Goal: Book appointment/travel/reservation

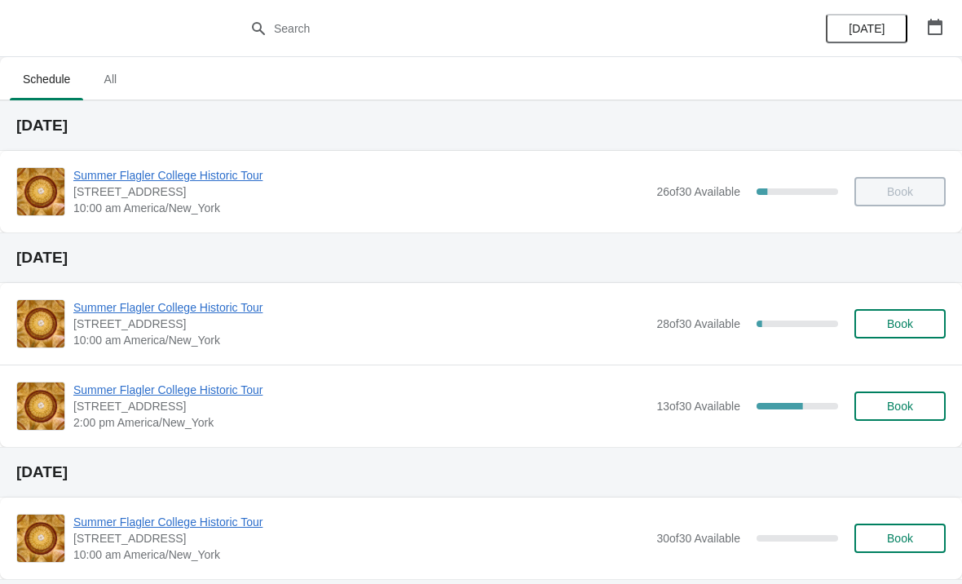
click at [890, 320] on span "Book" at bounding box center [900, 323] width 26 height 13
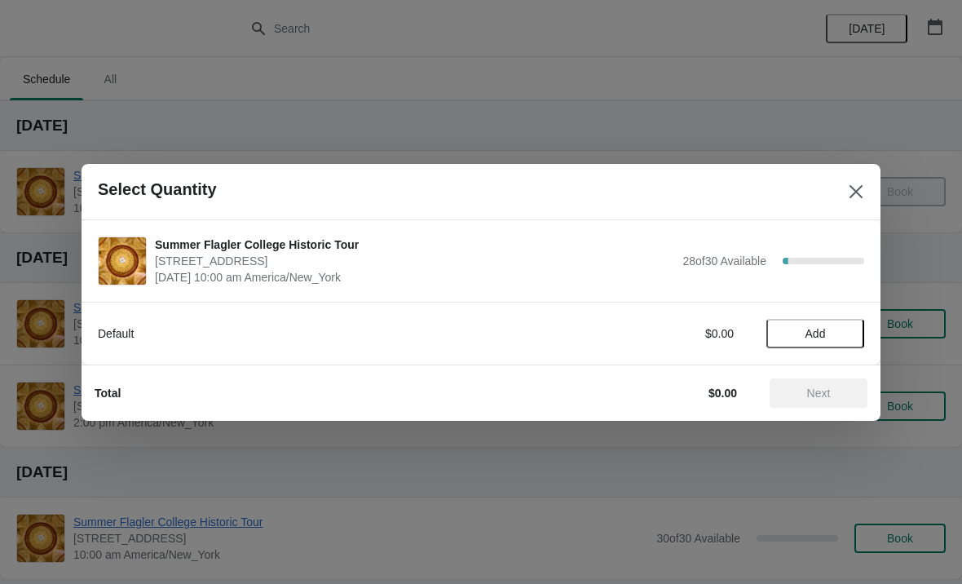
click at [828, 327] on span "Add" at bounding box center [815, 333] width 68 height 13
click at [846, 325] on icon at bounding box center [843, 333] width 17 height 17
click at [824, 389] on span "Next" at bounding box center [819, 393] width 24 height 13
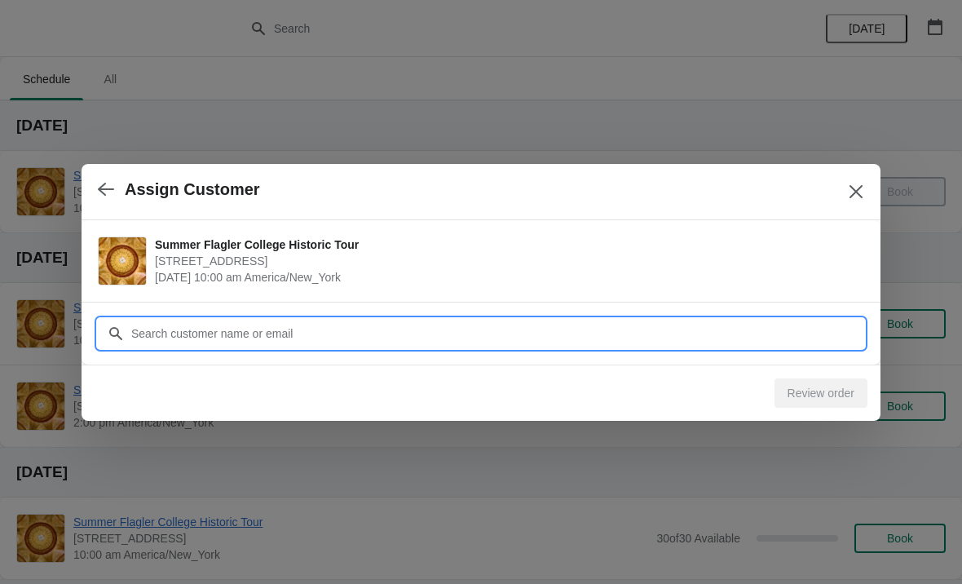
click at [663, 341] on input "Customer" at bounding box center [497, 333] width 734 height 29
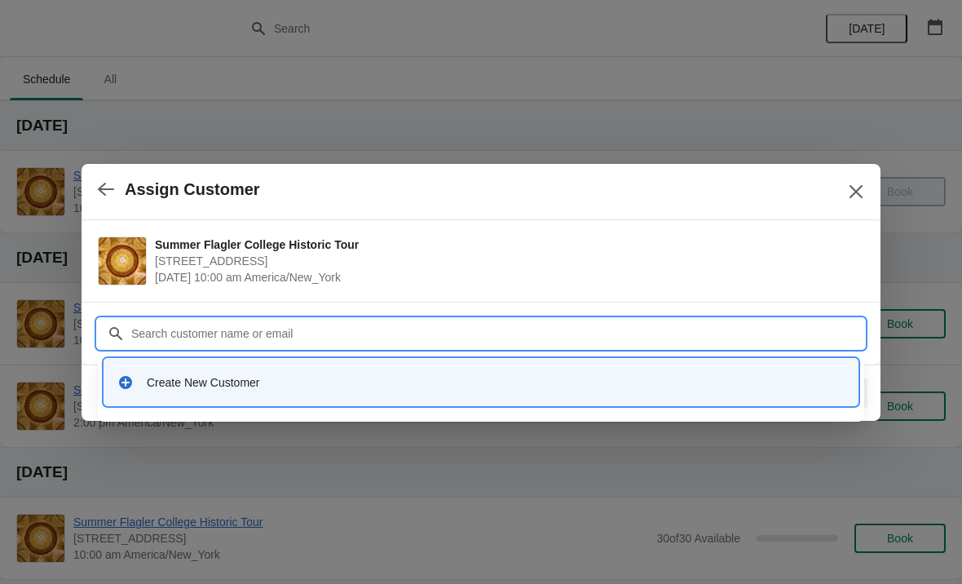
click at [352, 387] on div "Create New Customer" at bounding box center [496, 382] width 698 height 16
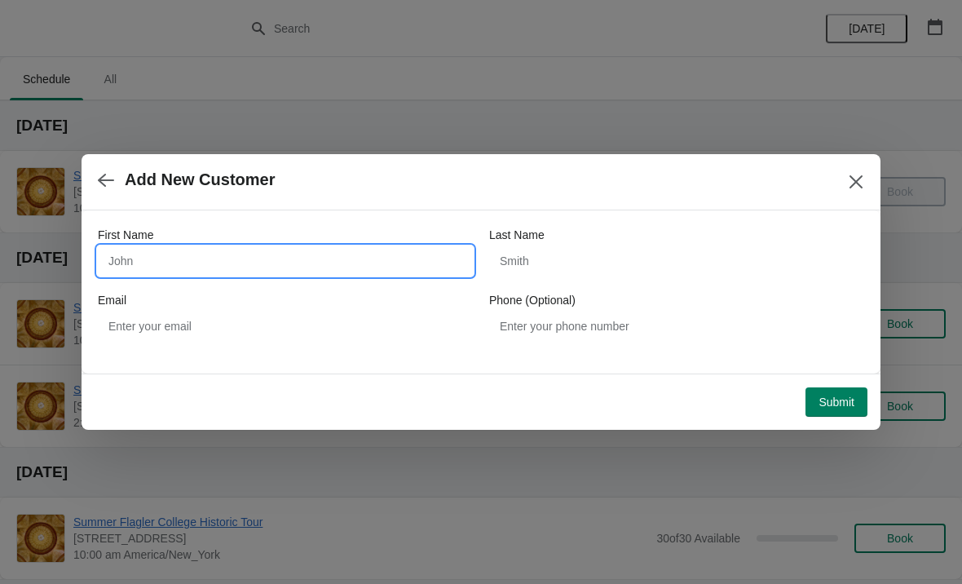
click at [304, 254] on input "First Name" at bounding box center [285, 260] width 375 height 29
type input "[PERSON_NAME]"
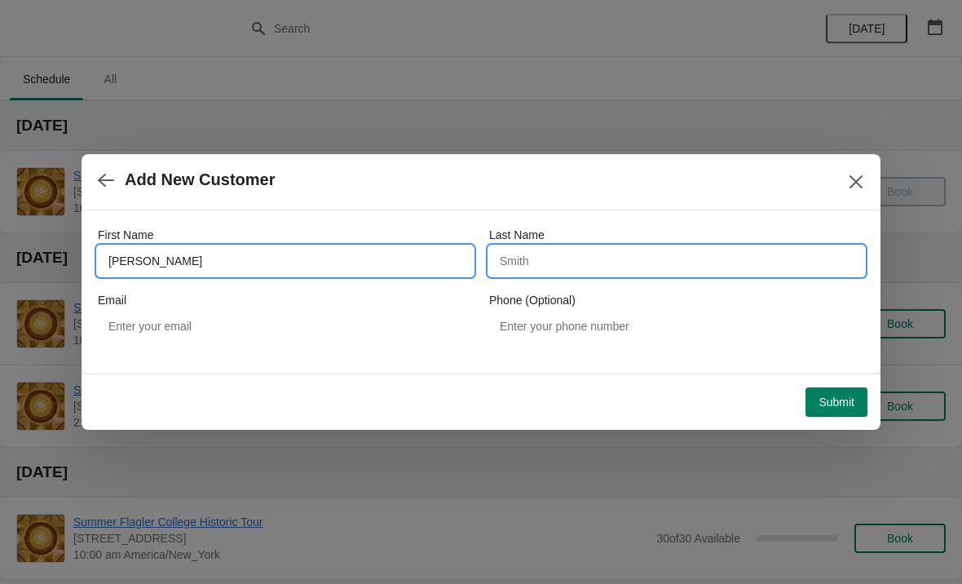
click at [612, 265] on input "Last Name" at bounding box center [676, 260] width 375 height 29
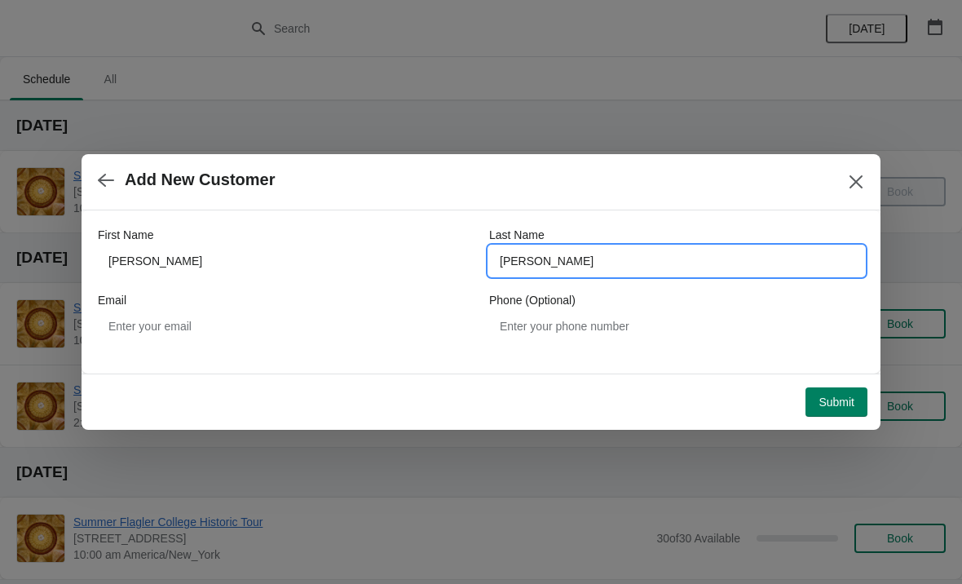
type input "[PERSON_NAME]"
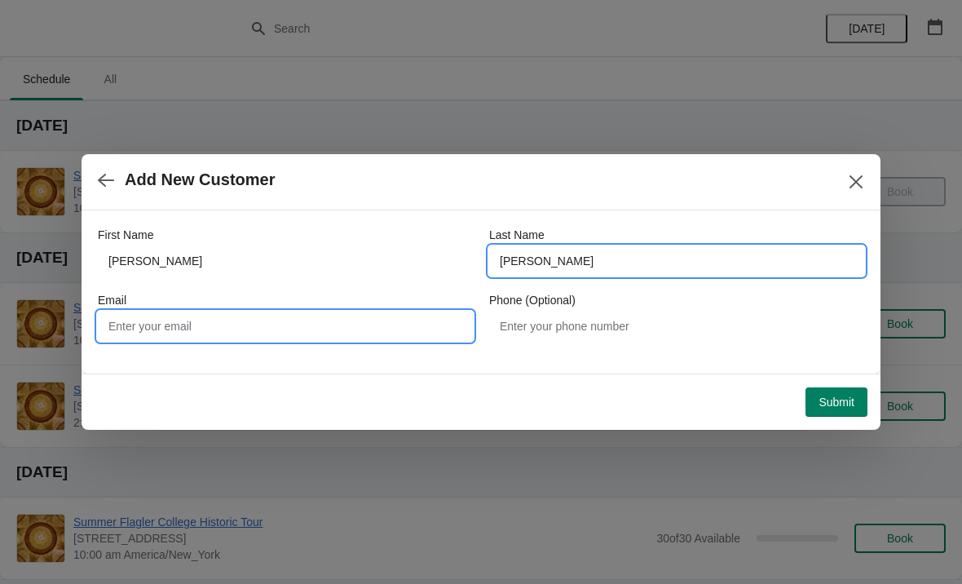
click at [142, 328] on input "Email" at bounding box center [285, 325] width 375 height 29
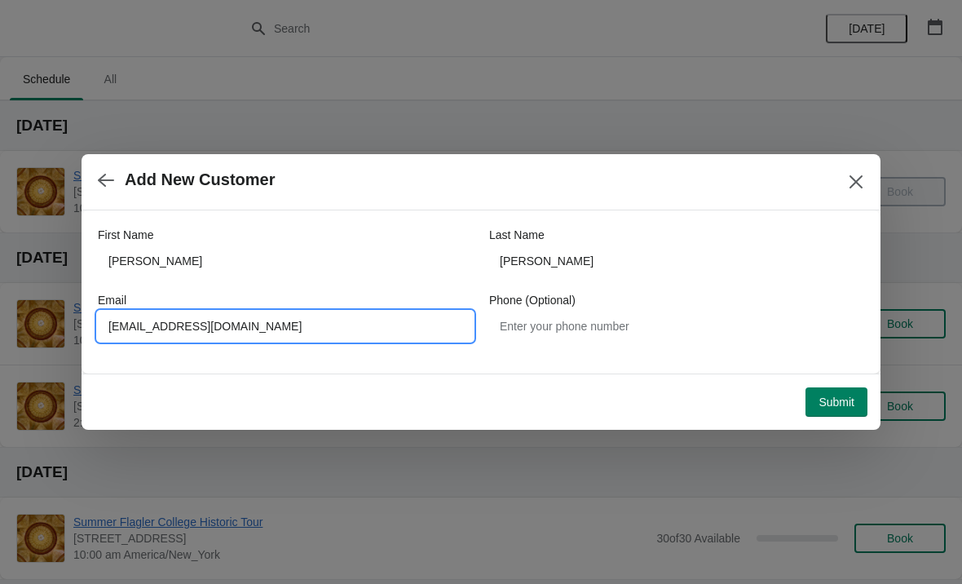
type input "[EMAIL_ADDRESS][DOMAIN_NAME]"
click at [846, 398] on span "Submit" at bounding box center [837, 401] width 36 height 13
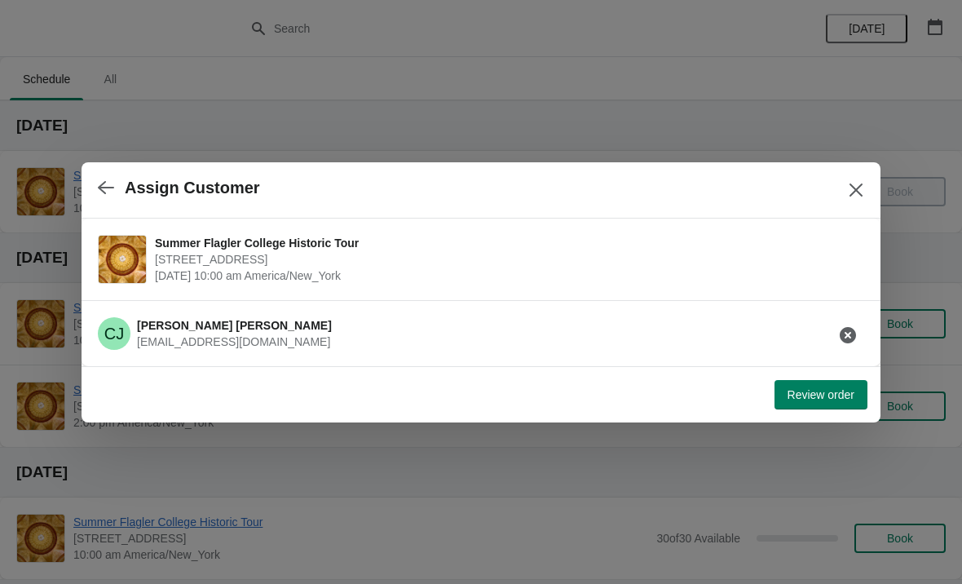
click at [834, 399] on span "Review order" at bounding box center [821, 394] width 67 height 13
